Goal: Transaction & Acquisition: Purchase product/service

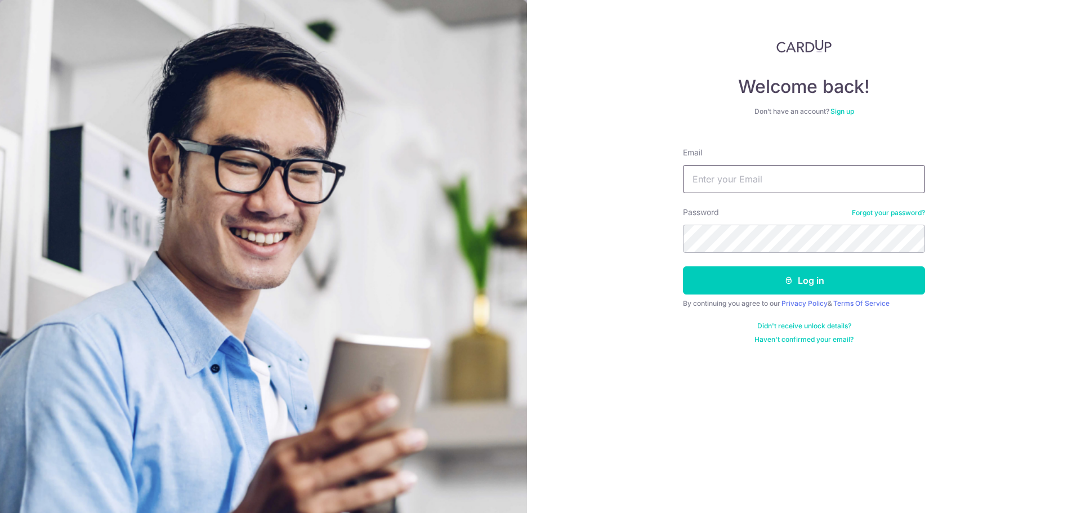
click at [800, 172] on input "Email" at bounding box center [804, 179] width 242 height 28
type input "[EMAIL_ADDRESS][DOMAIN_NAME]"
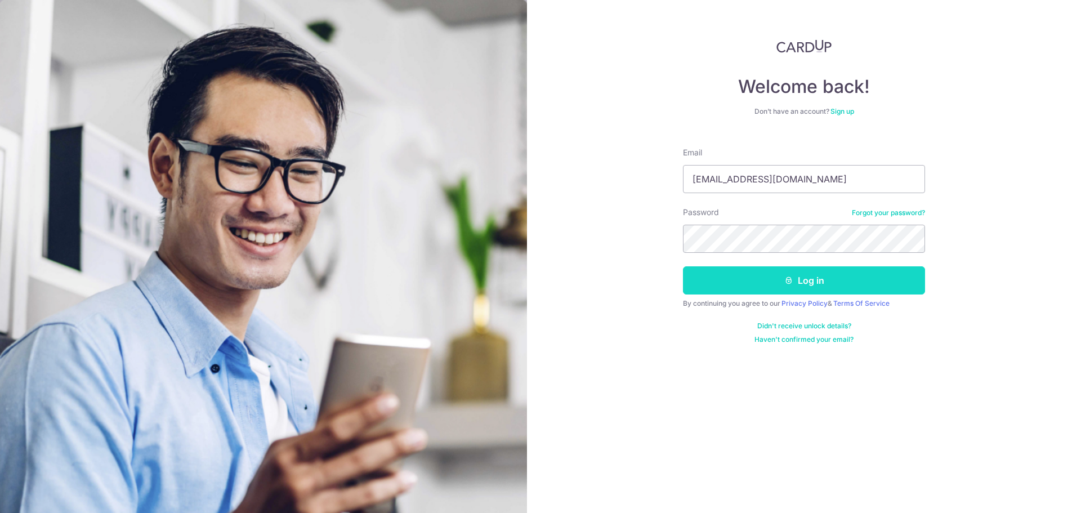
click at [706, 276] on button "Log in" at bounding box center [804, 280] width 242 height 28
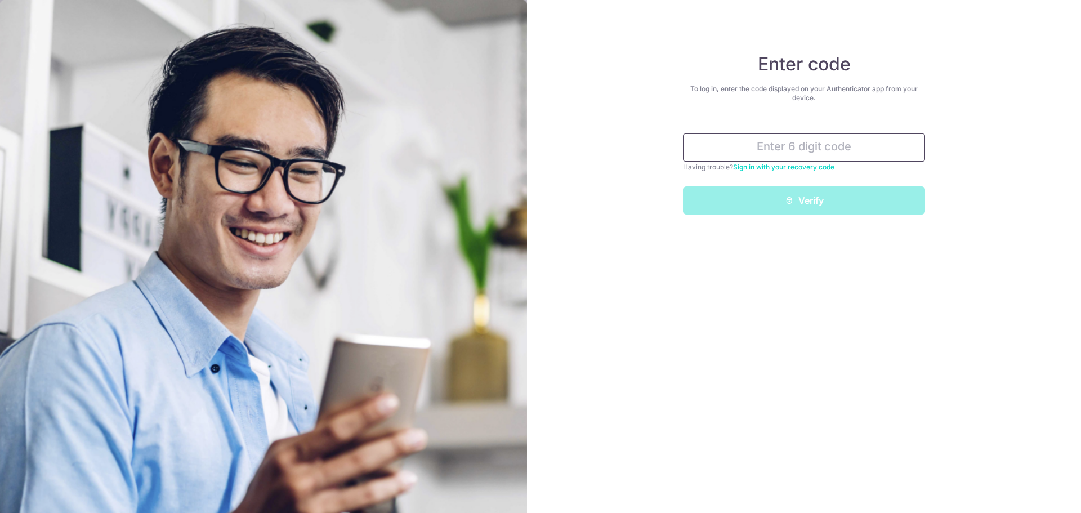
click at [791, 149] on input "text" at bounding box center [804, 147] width 242 height 28
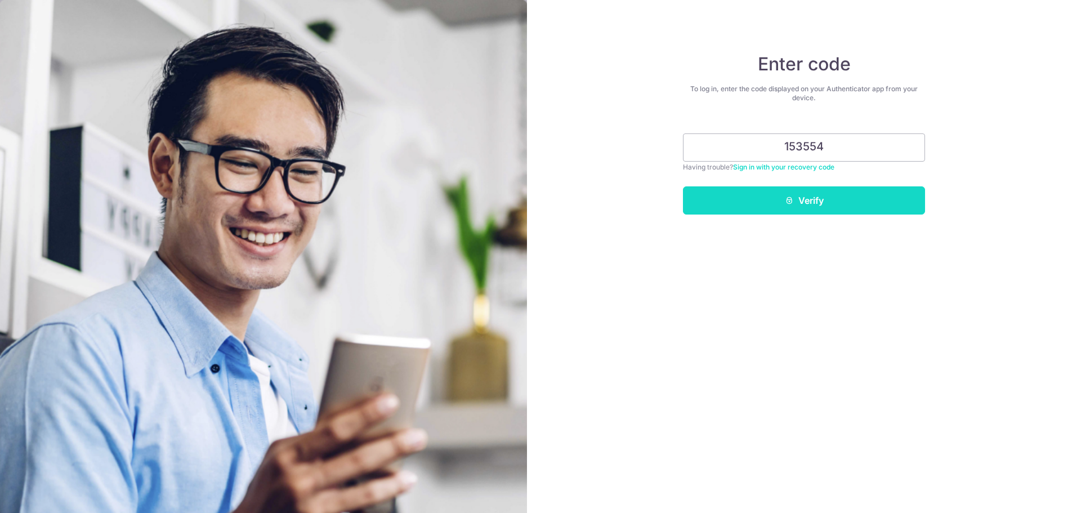
type input "153554"
click at [842, 198] on button "Verify" at bounding box center [804, 200] width 242 height 28
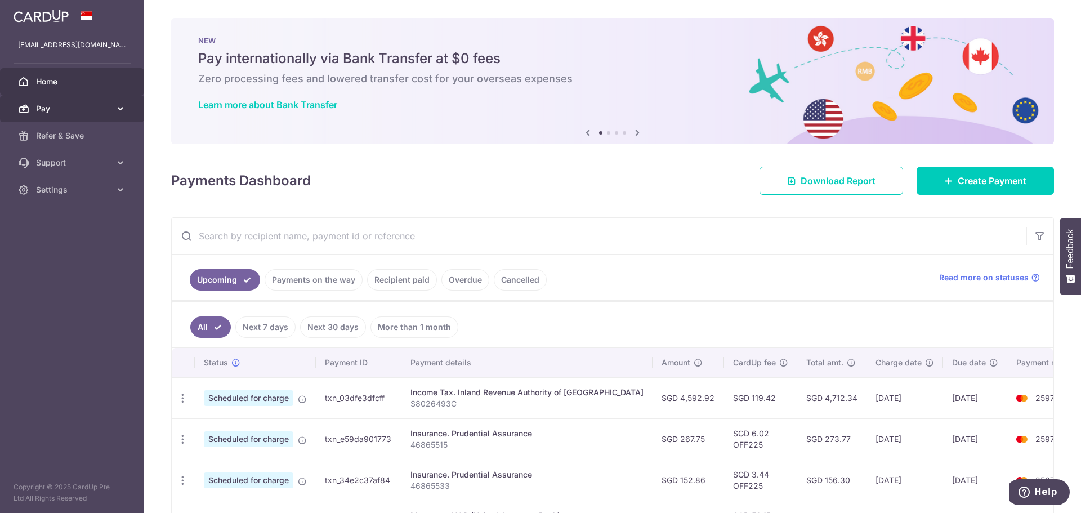
click at [78, 105] on span "Pay" at bounding box center [73, 108] width 74 height 11
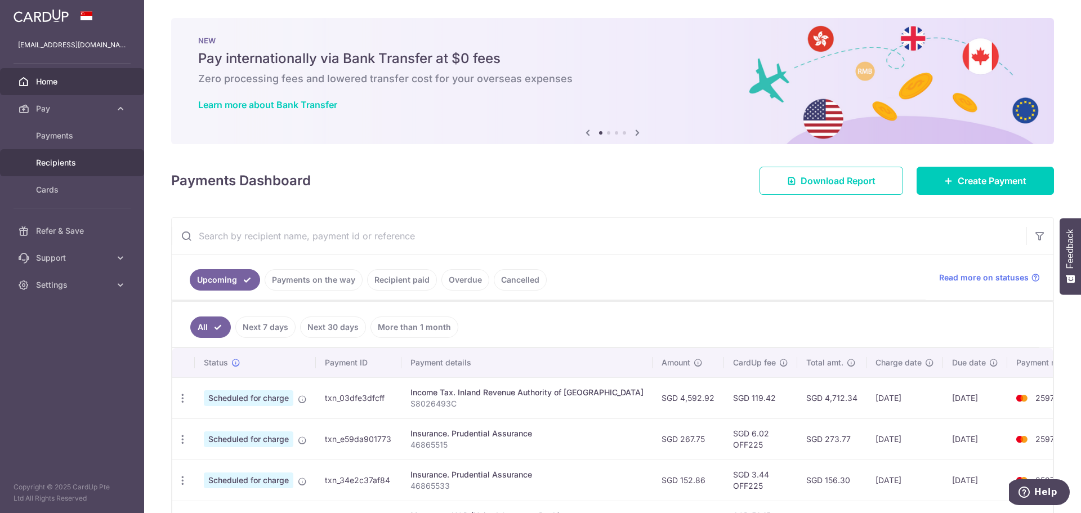
click at [67, 162] on span "Recipients" at bounding box center [73, 162] width 74 height 11
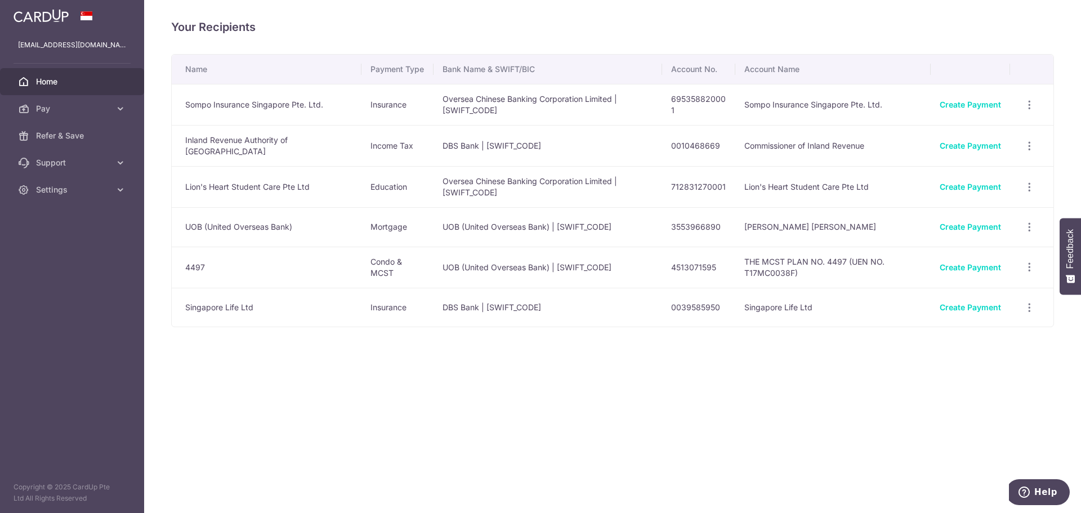
click at [57, 81] on span "Home" at bounding box center [73, 81] width 74 height 11
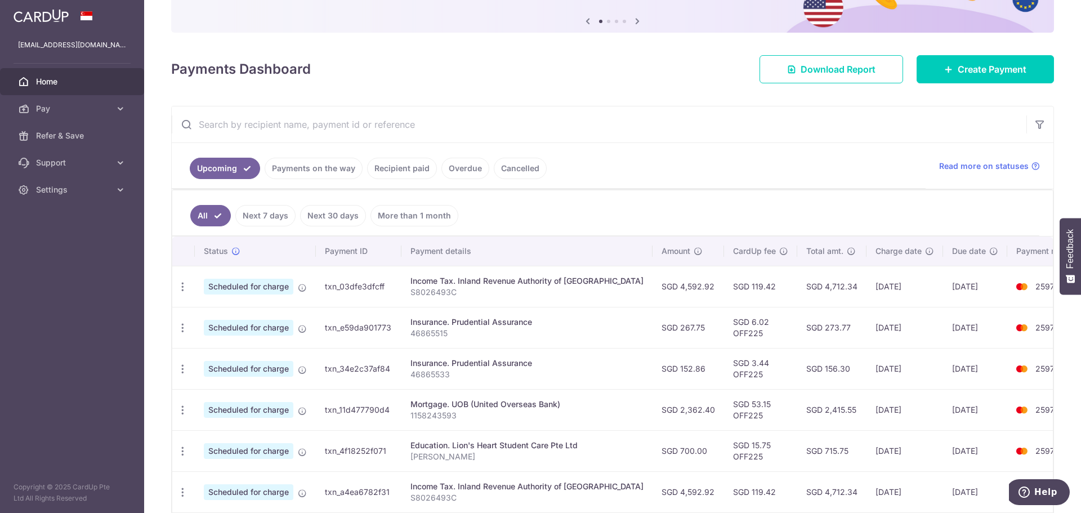
scroll to position [113, 0]
click at [400, 170] on link "Recipient paid" at bounding box center [402, 167] width 70 height 21
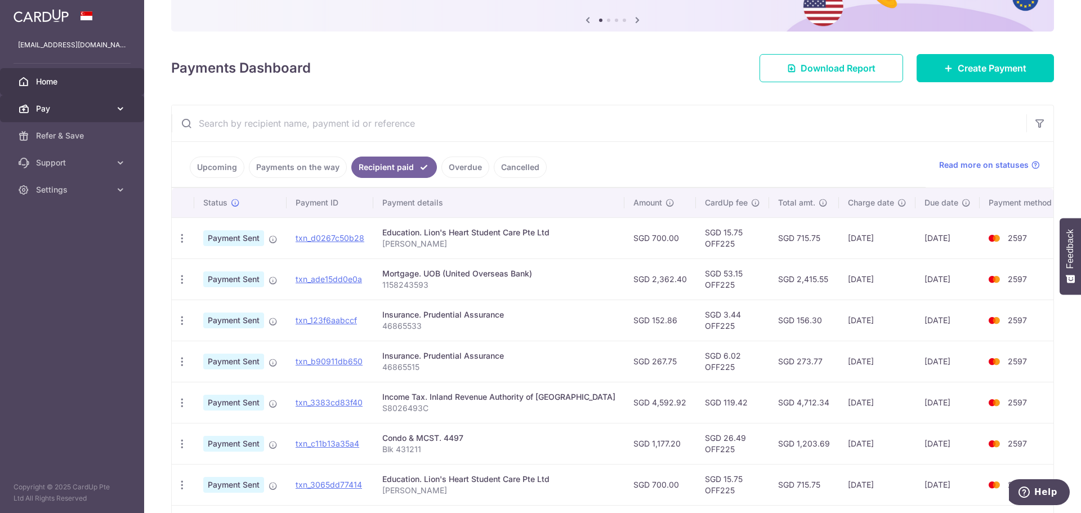
click at [73, 101] on link "Pay" at bounding box center [72, 108] width 144 height 27
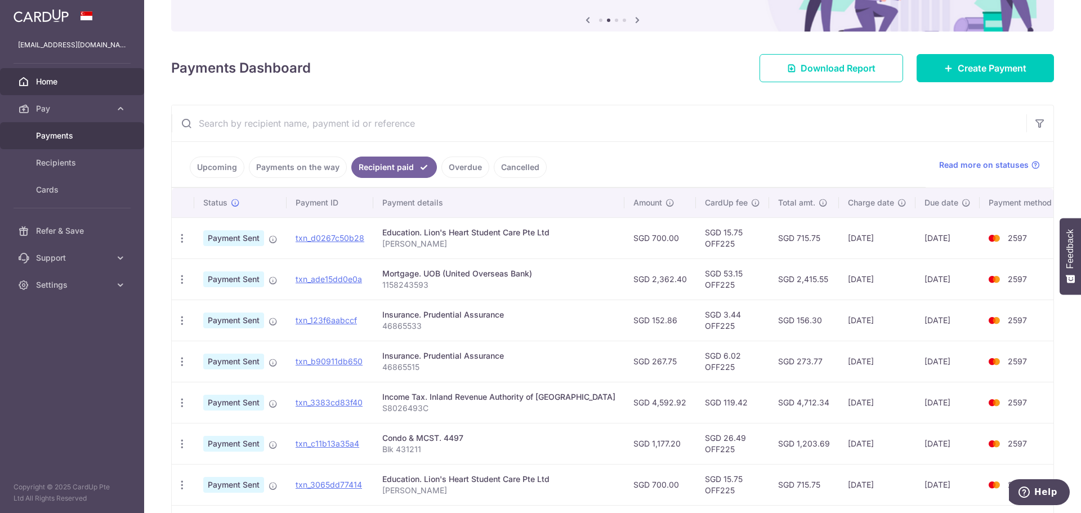
click at [55, 143] on link "Payments" at bounding box center [72, 135] width 144 height 27
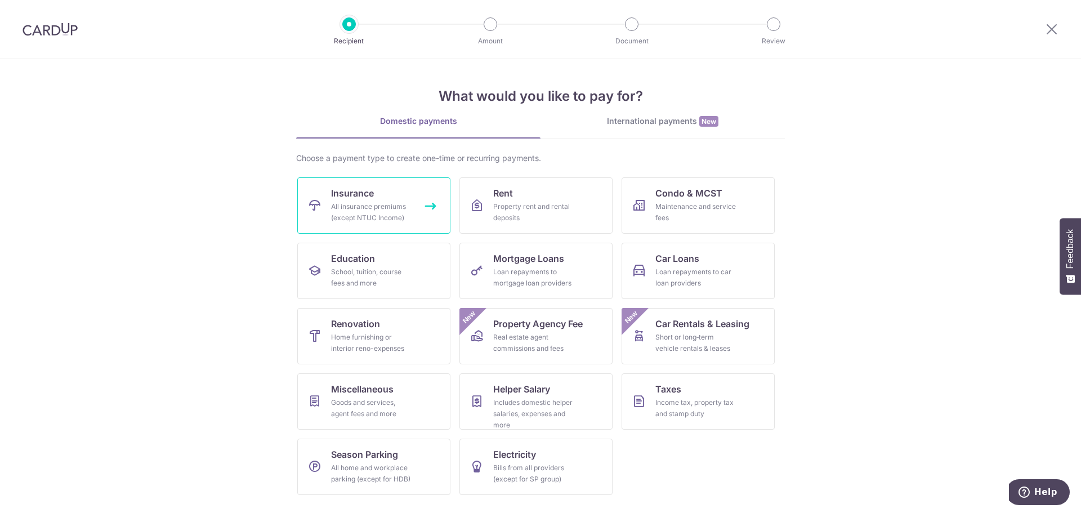
click at [395, 215] on div "All insurance premiums (except NTUC Income)" at bounding box center [371, 212] width 81 height 23
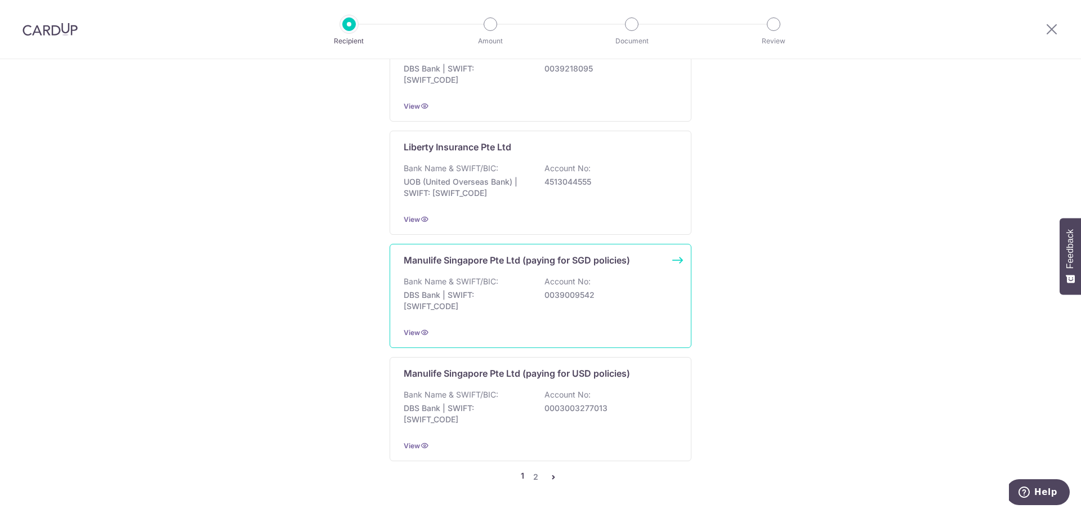
scroll to position [1168, 0]
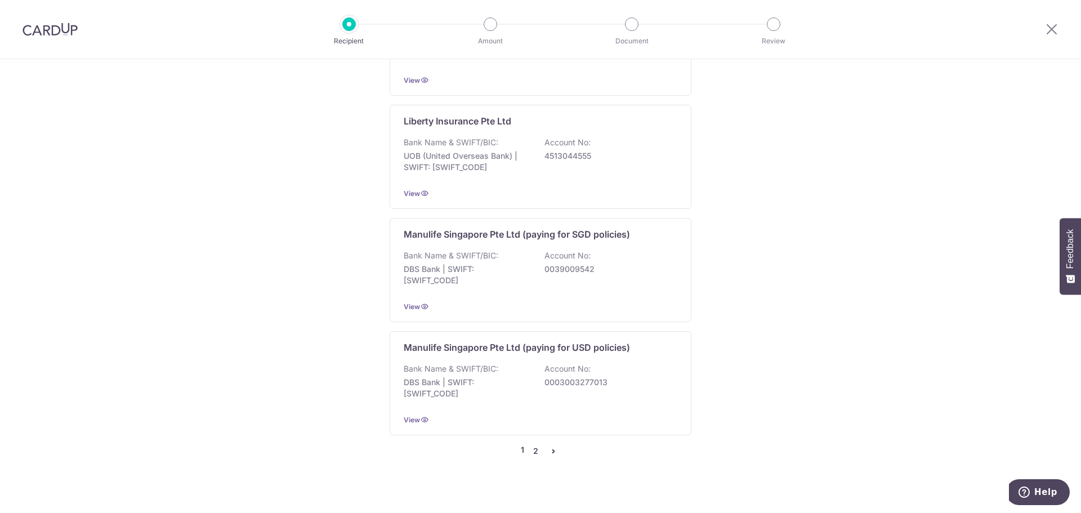
click at [534, 444] on link "2" at bounding box center [536, 451] width 14 height 14
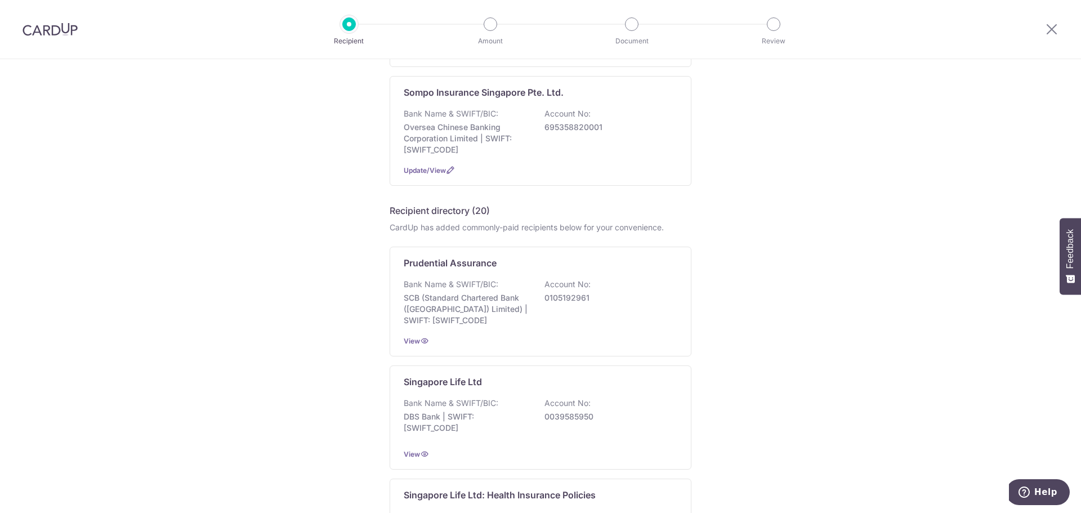
scroll to position [225, 0]
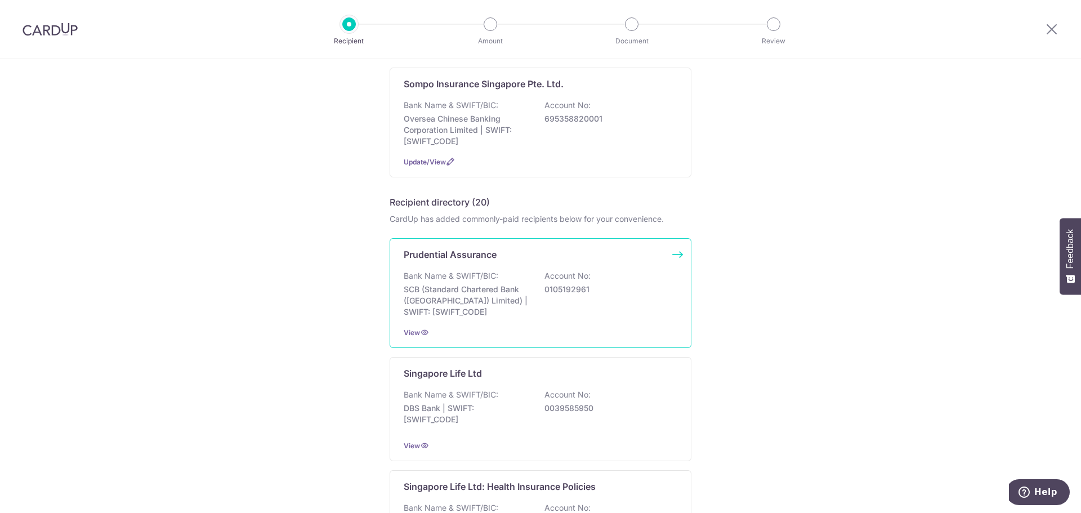
click at [590, 284] on p "0105192961" at bounding box center [607, 289] width 126 height 11
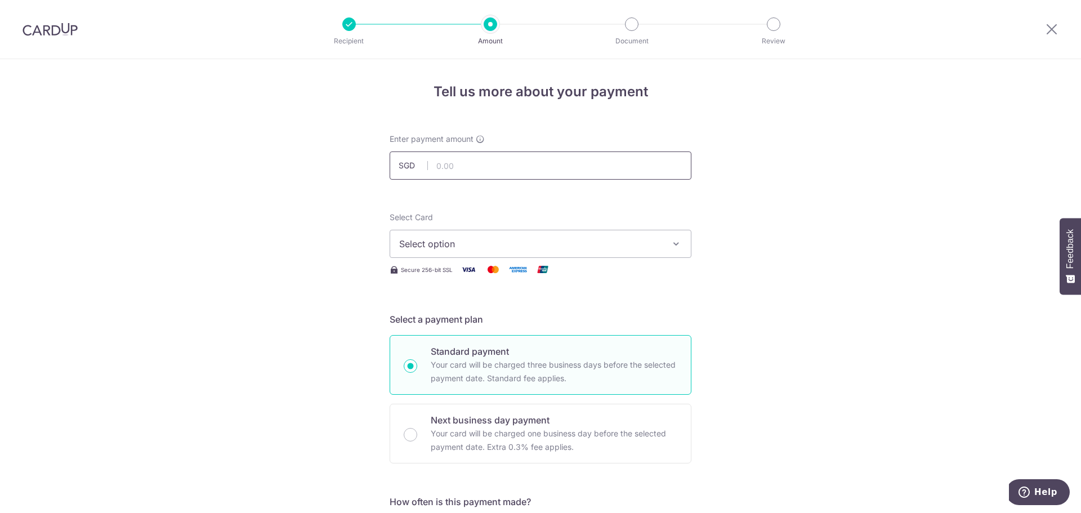
click at [532, 169] on input "text" at bounding box center [541, 165] width 302 height 28
type input "922.00"
click at [550, 234] on button "Select option" at bounding box center [541, 244] width 302 height 28
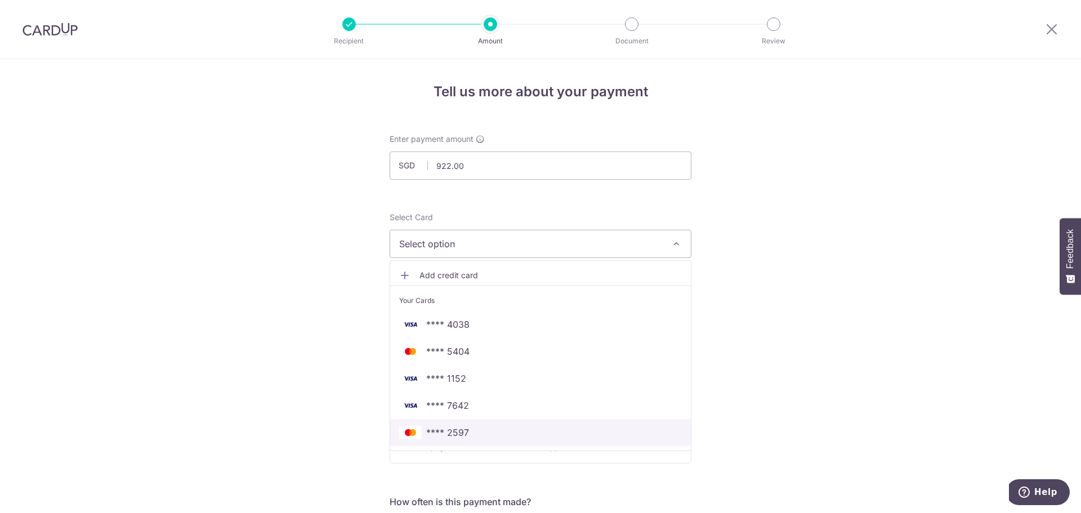
drag, startPoint x: 473, startPoint y: 435, endPoint x: 680, endPoint y: 377, distance: 214.5
click at [473, 435] on span "**** 2597" at bounding box center [540, 433] width 283 height 14
click at [680, 382] on div "Standard payment Your card will be charged three business days before the selec…" at bounding box center [541, 365] width 302 height 60
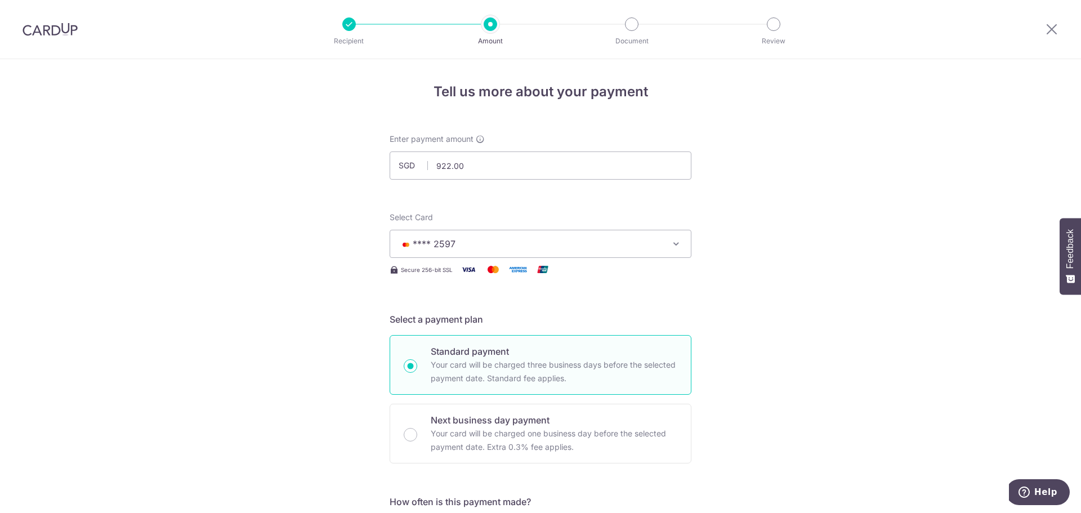
radio input "true"
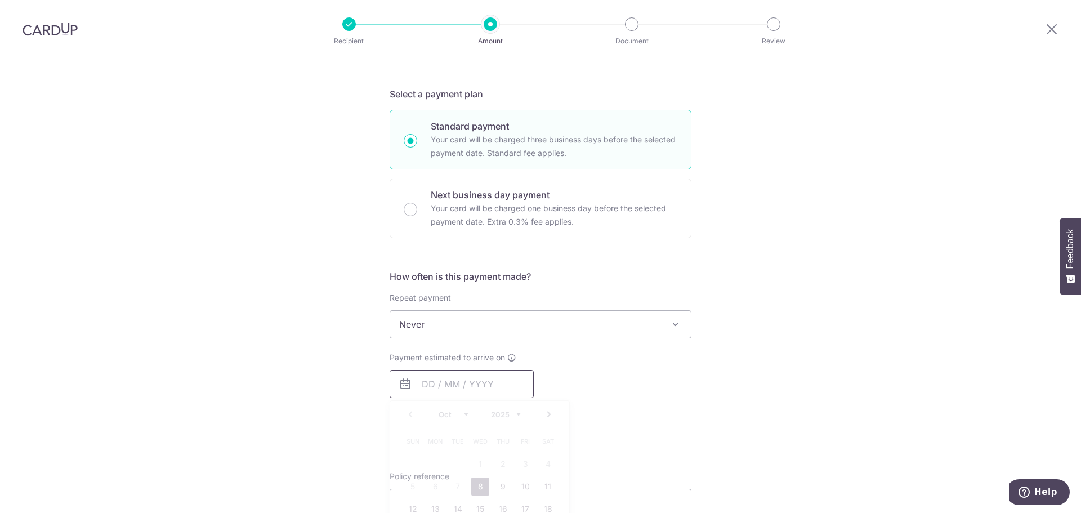
click at [436, 383] on input "text" at bounding box center [462, 384] width 144 height 28
click at [475, 490] on link "8" at bounding box center [480, 486] width 18 height 18
type input "[DATE]"
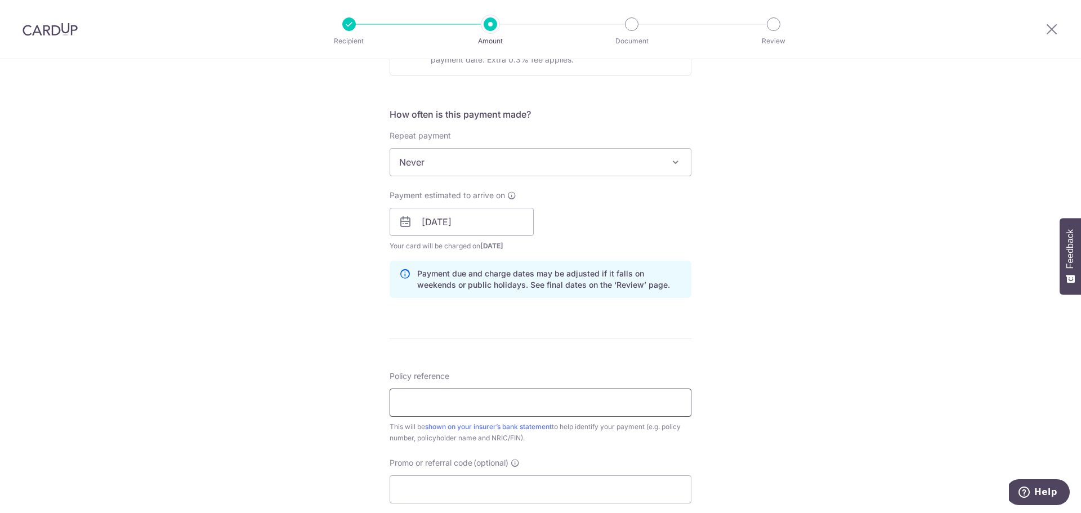
scroll to position [394, 0]
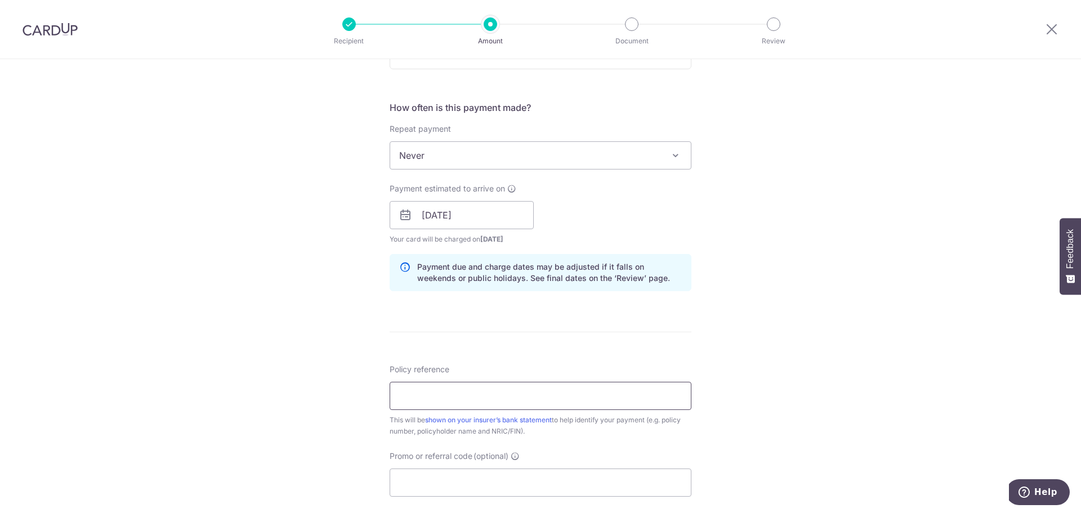
click at [476, 402] on input "Policy reference" at bounding box center [541, 396] width 302 height 28
click at [490, 404] on input "Policy reference" at bounding box center [541, 396] width 302 height 28
paste input "46865524"
type input "46865524"
click at [500, 492] on input "Promo or referral code (optional)" at bounding box center [541, 482] width 302 height 28
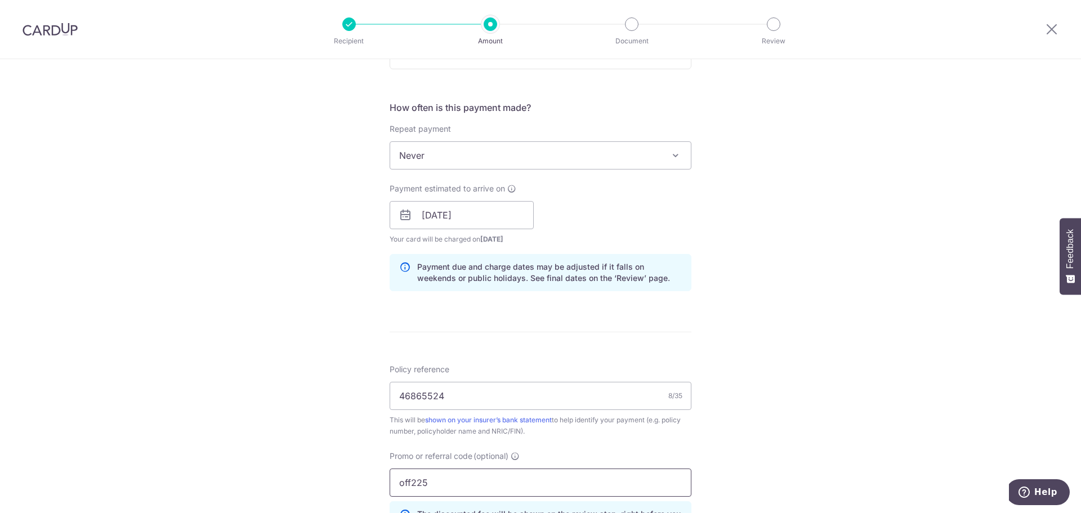
type input "off225"
click at [739, 450] on div "Tell us more about your payment Enter payment amount SGD 922.00 922.00 Select C…" at bounding box center [540, 222] width 1081 height 1115
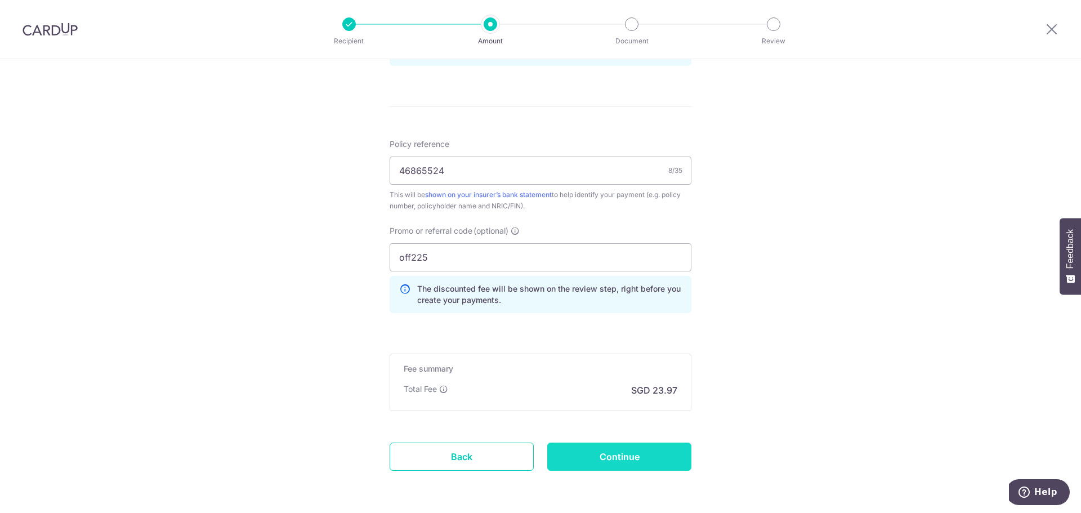
click at [651, 462] on input "Continue" at bounding box center [619, 457] width 144 height 28
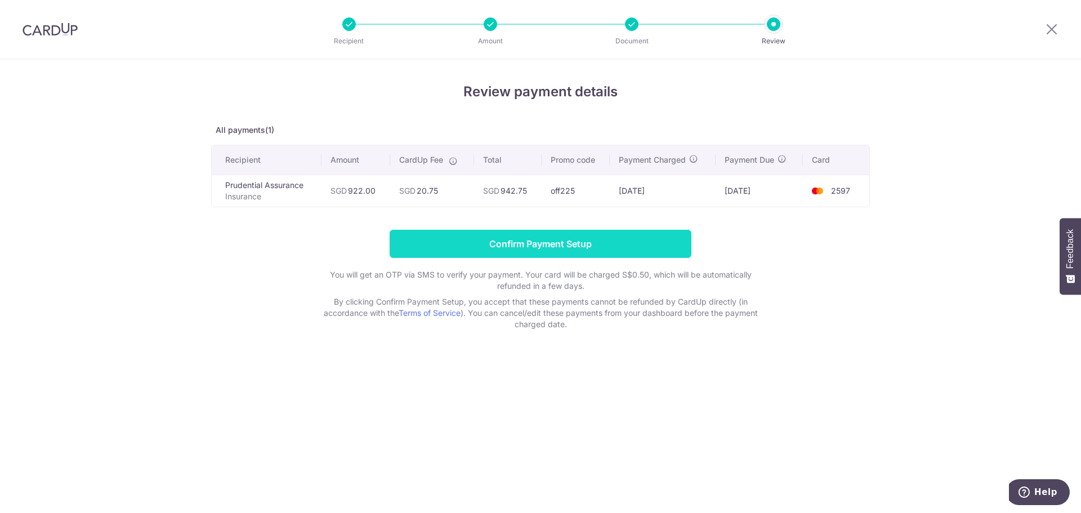
click at [556, 241] on input "Confirm Payment Setup" at bounding box center [541, 244] width 302 height 28
